Goal: Task Accomplishment & Management: Complete application form

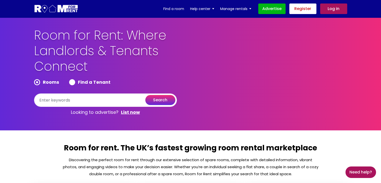
click at [305, 9] on link "Register" at bounding box center [303, 9] width 27 height 11
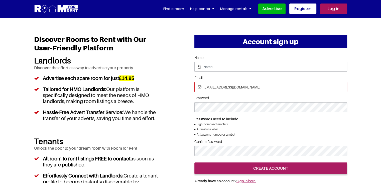
click at [221, 85] on input "pratishtha25@yopmail.com" at bounding box center [271, 87] width 153 height 10
type input "[EMAIL_ADDRESS][DOMAIN_NAME]"
click at [303, 160] on div at bounding box center [271, 160] width 153 height 0
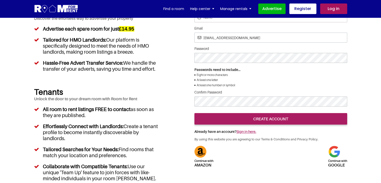
scroll to position [50, 0]
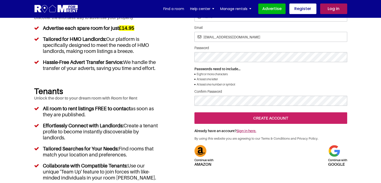
click at [281, 124] on input "create account" at bounding box center [271, 118] width 153 height 12
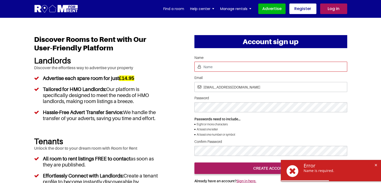
click at [229, 70] on input "Name" at bounding box center [271, 67] width 153 height 10
type input "Pratishtha Sharma"
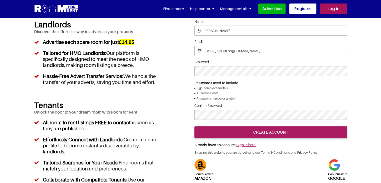
scroll to position [75, 0]
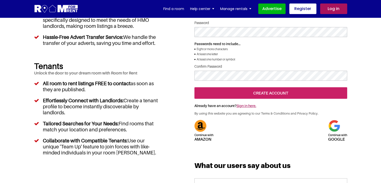
click at [269, 99] on input "create account" at bounding box center [271, 93] width 153 height 12
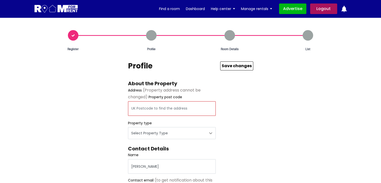
click at [140, 104] on input "text" at bounding box center [172, 108] width 88 height 15
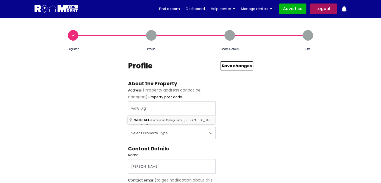
type input "Caractacus [STREET_ADDRESS]"
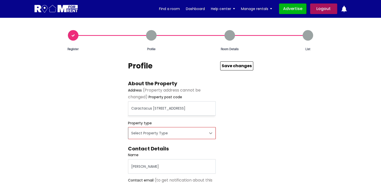
drag, startPoint x: 158, startPoint y: 130, endPoint x: 155, endPoint y: 134, distance: 4.8
click at [158, 130] on select "Select Property Type Appartment House Farm" at bounding box center [172, 133] width 88 height 12
select select "Appartment"
click at [128, 127] on select "Select Property Type Appartment House Farm" at bounding box center [172, 133] width 88 height 12
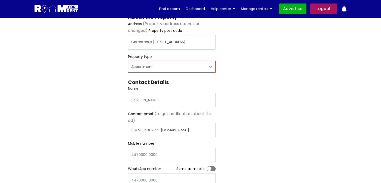
scroll to position [75, 0]
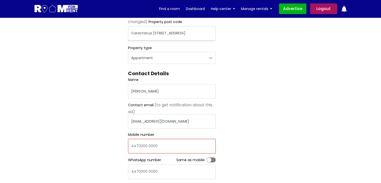
click at [177, 143] on input "Mobile number" at bounding box center [172, 146] width 88 height 15
type input "447896321455"
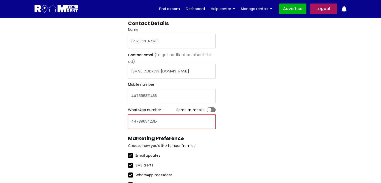
scroll to position [150, 0]
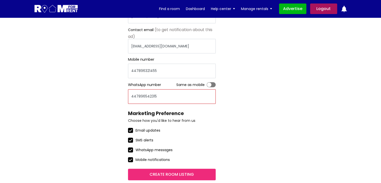
type input "447896542315"
click at [227, 136] on div "Profile About the Property Address (Property address cannot be changed) Propert…" at bounding box center [190, 45] width 125 height 269
click at [173, 174] on input "Create room listing" at bounding box center [172, 175] width 88 height 12
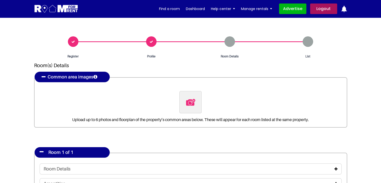
click at [189, 102] on img at bounding box center [191, 102] width 11 height 11
click at [189, 97] on input "file" at bounding box center [218, 94] width 77 height 6
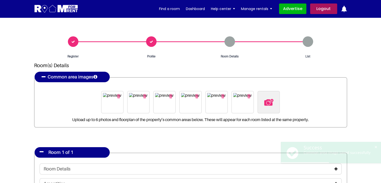
click at [247, 96] on img "button" at bounding box center [248, 96] width 3 height 4
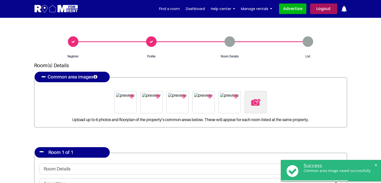
click at [256, 102] on img at bounding box center [256, 102] width 11 height 11
click at [256, 97] on input "file" at bounding box center [283, 94] width 77 height 6
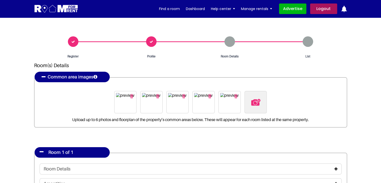
type input "C:\fakepath\pexels-moonselenic-3767442.jpg"
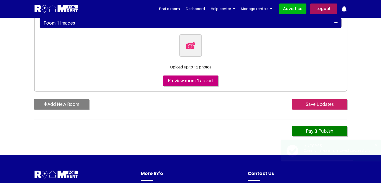
click at [314, 102] on input "Save Updates" at bounding box center [319, 104] width 55 height 11
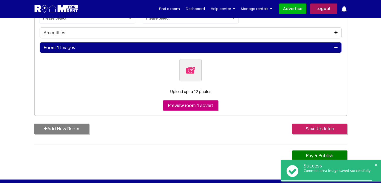
scroll to position [230, 0]
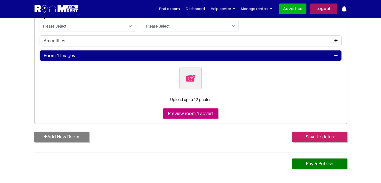
click at [322, 138] on input "Save Updates" at bounding box center [319, 137] width 55 height 11
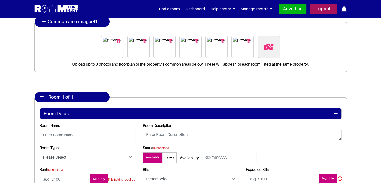
scroll to position [0, 0]
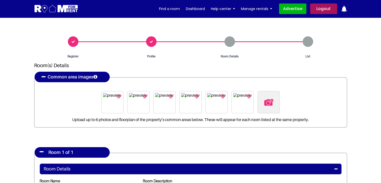
click at [151, 43] on div "Profile" at bounding box center [151, 47] width 78 height 22
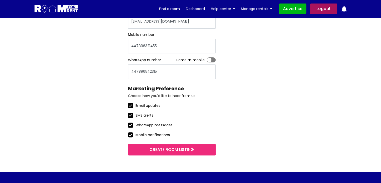
scroll to position [176, 0]
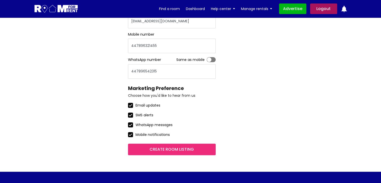
click at [182, 147] on input "Create room listing" at bounding box center [172, 150] width 88 height 12
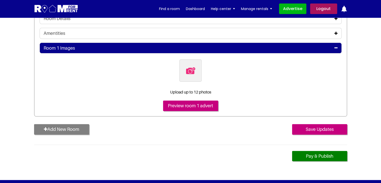
click at [304, 129] on input "Save Updates" at bounding box center [319, 129] width 55 height 11
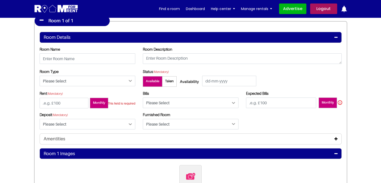
scroll to position [129, 0]
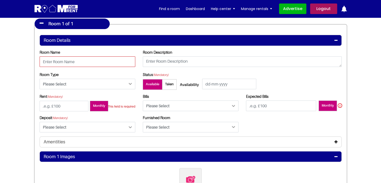
click at [80, 64] on input "text" at bounding box center [88, 61] width 96 height 11
type input "Room 1A"
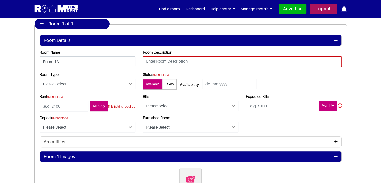
click at [172, 57] on textarea at bounding box center [242, 61] width 199 height 11
type textarea "testing"
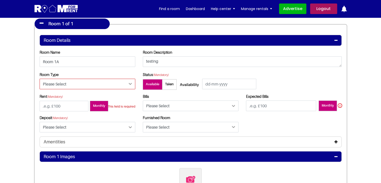
click at [130, 85] on select "Please Select Ensuite Double Bedroom Ensuite Single Bedroom Double Bedroom with…" at bounding box center [88, 84] width 96 height 11
select select "Double Bedroom with Own Bathroom"
click at [40, 79] on select "Please Select Ensuite Double Bedroom Ensuite Single Bedroom Double Bedroom with…" at bounding box center [88, 84] width 96 height 11
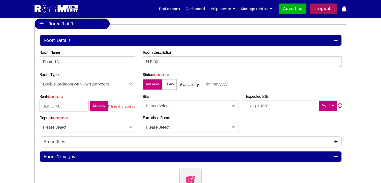
click at [67, 105] on input "number" at bounding box center [64, 106] width 49 height 11
type input "100"
click at [177, 102] on select "Please Select Included Excluded" at bounding box center [191, 106] width 96 height 11
select select "Included"
click at [143, 101] on select "Please Select Included Excluded" at bounding box center [191, 106] width 96 height 11
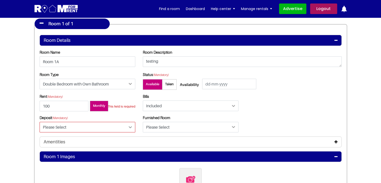
drag, startPoint x: 90, startPoint y: 123, endPoint x: 87, endPoint y: 126, distance: 3.4
click at [90, 123] on select "Please Select Yes No" at bounding box center [88, 127] width 96 height 11
select select "Yes"
click at [40, 122] on select "Please Select Yes No" at bounding box center [88, 127] width 96 height 11
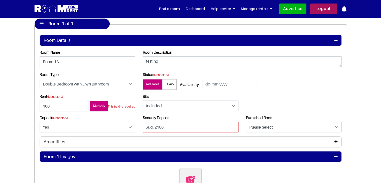
click at [153, 127] on input "text" at bounding box center [191, 127] width 96 height 11
type input "100"
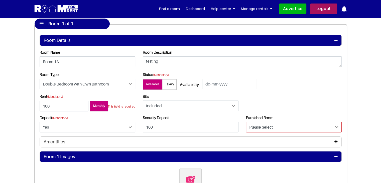
click at [254, 128] on select "Please Select Yes No" at bounding box center [294, 127] width 96 height 11
select select "Yes"
click at [246, 122] on select "Please Select Yes No" at bounding box center [294, 127] width 96 height 11
click at [337, 141] on icon at bounding box center [336, 142] width 3 height 4
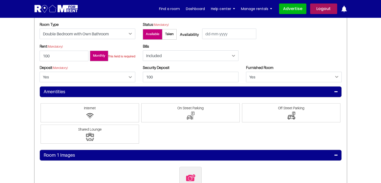
click at [114, 111] on span at bounding box center [90, 112] width 99 height 19
click at [90, 106] on input"] "Internet" at bounding box center [90, 106] width 0 height 0
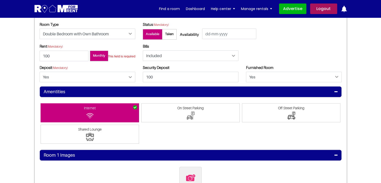
click at [186, 114] on span at bounding box center [190, 112] width 99 height 19
click at [191, 106] on input"] "On Street Parking" at bounding box center [191, 106] width 0 height 0
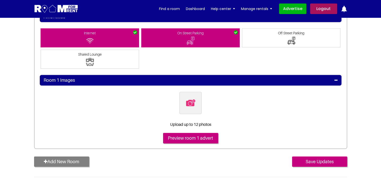
scroll to position [254, 0]
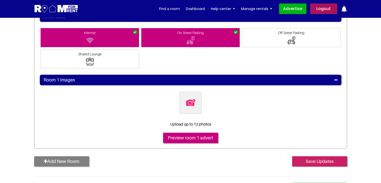
click at [316, 161] on input "Save Updates" at bounding box center [319, 161] width 55 height 11
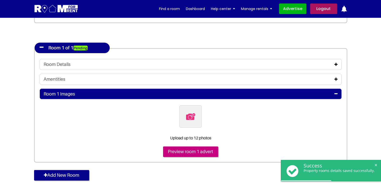
scroll to position [100, 0]
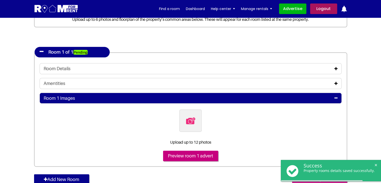
click at [336, 67] on icon at bounding box center [336, 69] width 3 height 4
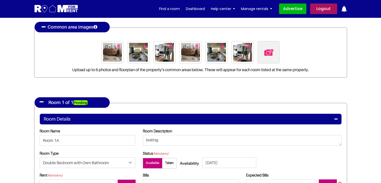
scroll to position [0, 0]
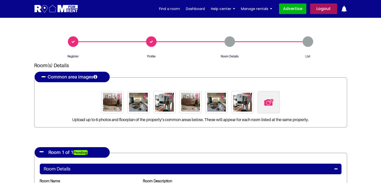
click at [152, 41] on div "Profile" at bounding box center [151, 47] width 78 height 22
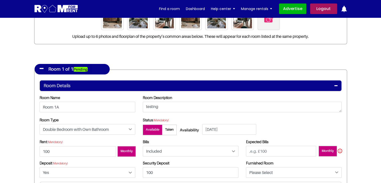
scroll to position [100, 0]
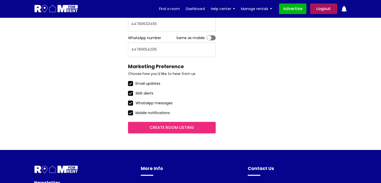
scroll to position [201, 0]
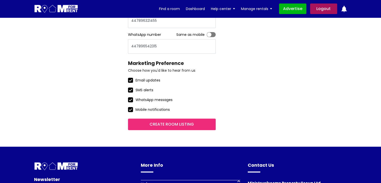
click at [161, 124] on input "Create room listing" at bounding box center [172, 125] width 88 height 12
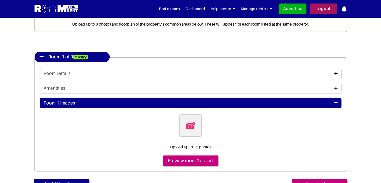
scroll to position [100, 0]
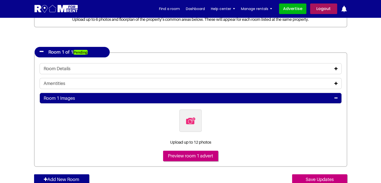
click at [336, 68] on icon at bounding box center [336, 69] width 3 height 4
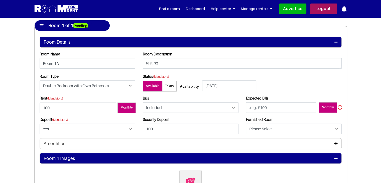
scroll to position [150, 0]
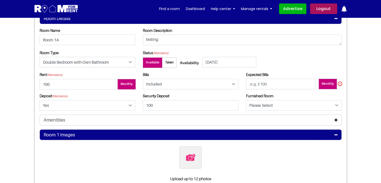
click at [337, 120] on icon at bounding box center [336, 120] width 3 height 4
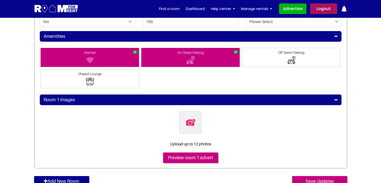
scroll to position [276, 0]
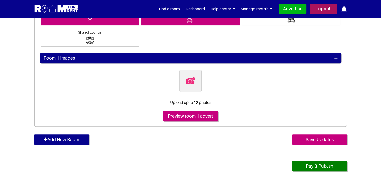
click at [187, 78] on img at bounding box center [191, 80] width 11 height 11
click at [187, 76] on input "file" at bounding box center [218, 73] width 77 height 6
type input "C:\fakepath\pexels-vlada-karpovich-4050318.jpg"
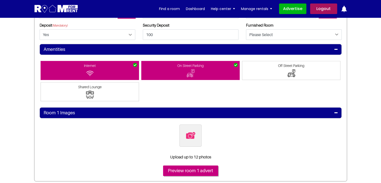
scroll to position [226, 0]
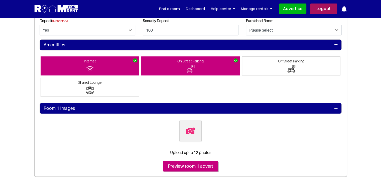
click at [188, 130] on img at bounding box center [191, 131] width 11 height 11
click at [188, 126] on input "file" at bounding box center [218, 123] width 77 height 6
type input "C:\fakepath\pexels-vlada-karpovich-4050318.jpg"
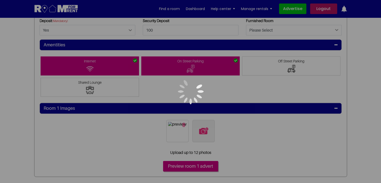
scroll to position [201, 0]
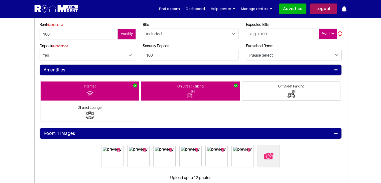
click at [359, 135] on section "Register Profile Room Details List Room(s) Details" at bounding box center [190, 41] width 381 height 449
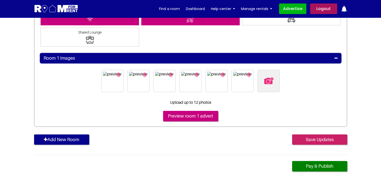
click at [327, 139] on input "Save Updates" at bounding box center [319, 139] width 55 height 11
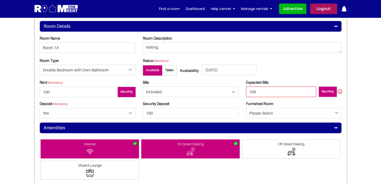
type input "100"
click at [361, 117] on section "Register Profile Room Details List Room(s) Details" at bounding box center [190, 99] width 381 height 449
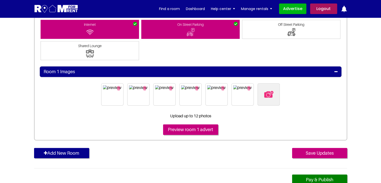
scroll to position [293, 0]
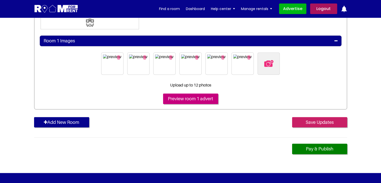
click at [305, 123] on input "Save Updates" at bounding box center [319, 122] width 55 height 11
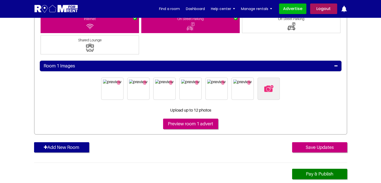
scroll to position [255, 0]
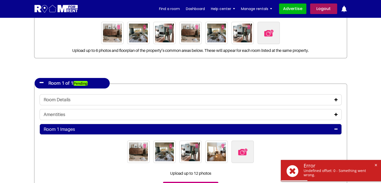
scroll to position [75, 0]
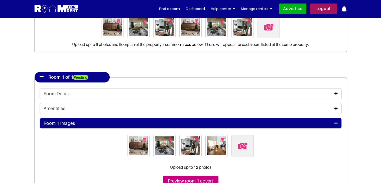
drag, startPoint x: 359, startPoint y: 140, endPoint x: 327, endPoint y: 120, distance: 38.3
click at [360, 140] on section "Register Profile Room Details List Room(s) Details" at bounding box center [190, 98] width 381 height 313
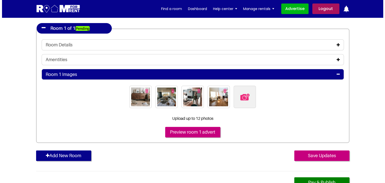
scroll to position [125, 0]
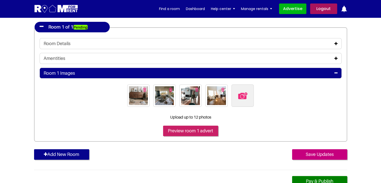
click at [183, 131] on input "Preview room 1 advert" at bounding box center [190, 131] width 55 height 11
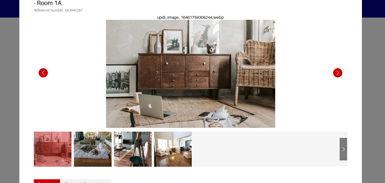
scroll to position [50, 0]
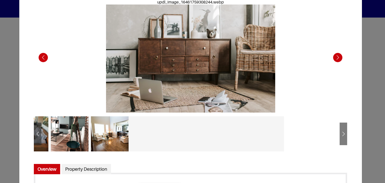
click at [154, 132] on div at bounding box center [150, 133] width 38 height 35
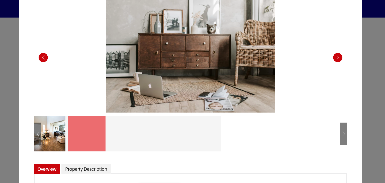
click at [186, 134] on div at bounding box center [63, 133] width 313 height 35
click at [208, 134] on div at bounding box center [207, 133] width 38 height 35
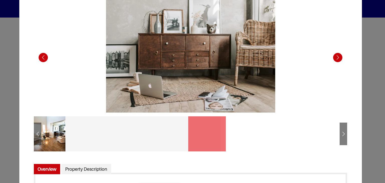
click at [183, 136] on div at bounding box center [167, 133] width 38 height 35
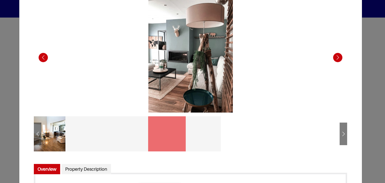
click at [138, 134] on div at bounding box center [127, 133] width 38 height 35
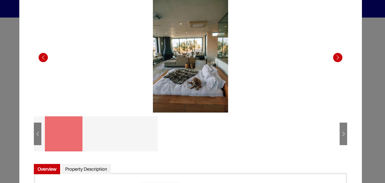
click at [140, 135] on div at bounding box center [144, 133] width 38 height 35
